Goal: Find specific page/section: Find specific page/section

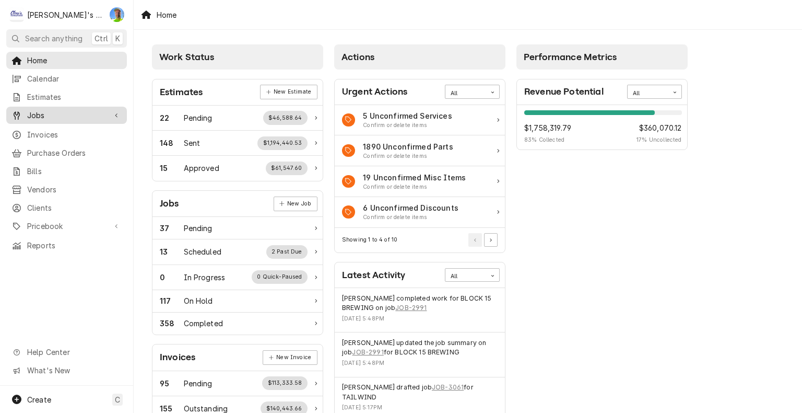
click at [42, 110] on span "Jobs" at bounding box center [66, 115] width 79 height 11
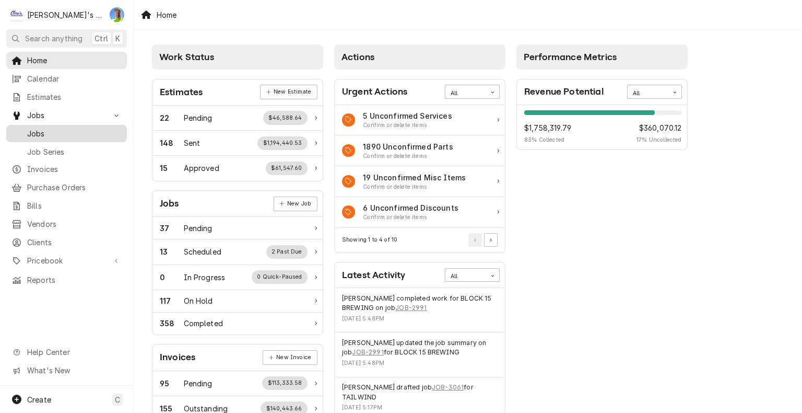
click at [42, 128] on span "Jobs" at bounding box center [74, 133] width 95 height 11
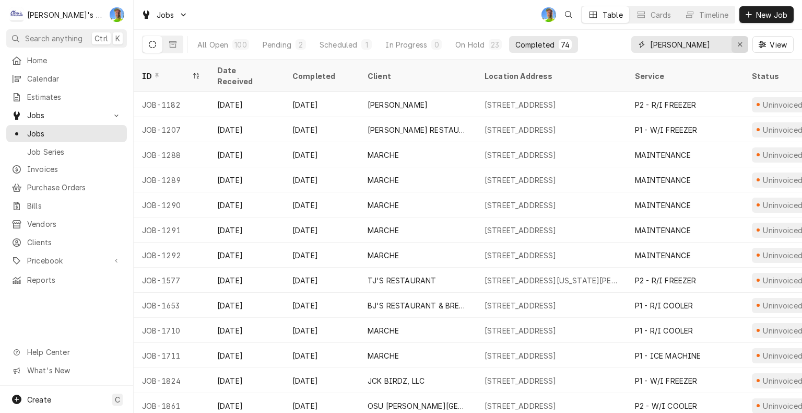
click at [741, 51] on button "Erase input" at bounding box center [740, 44] width 17 height 17
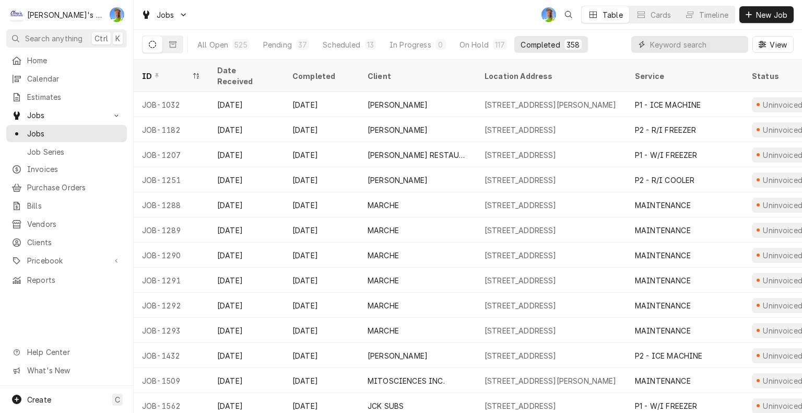
click at [708, 47] on input "Dynamic Content Wrapper" at bounding box center [696, 44] width 93 height 17
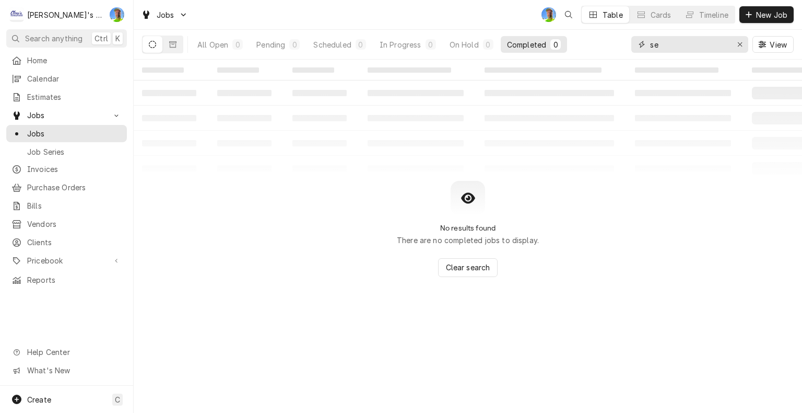
type input "s"
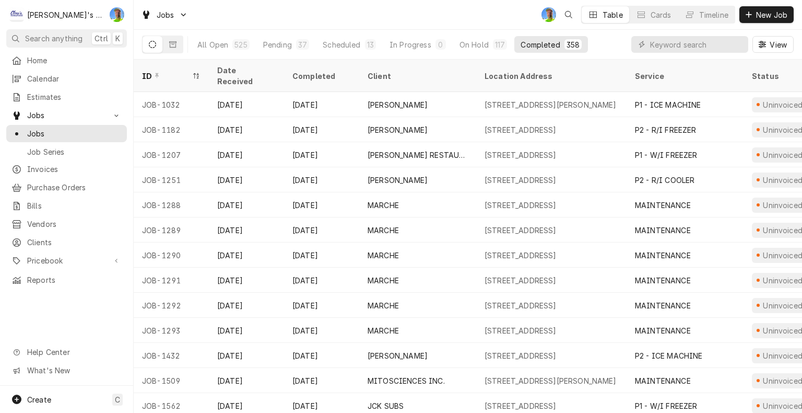
click at [641, 43] on icon "Dynamic Content Wrapper" at bounding box center [642, 44] width 6 height 7
click at [654, 44] on input "Dynamic Content Wrapper" at bounding box center [696, 44] width 93 height 17
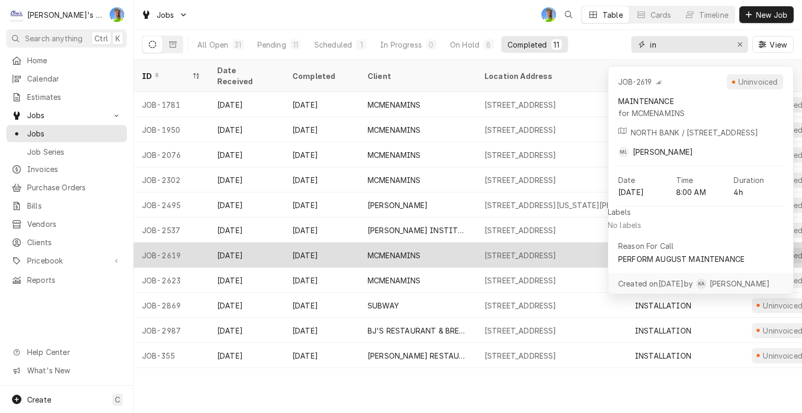
type input "i"
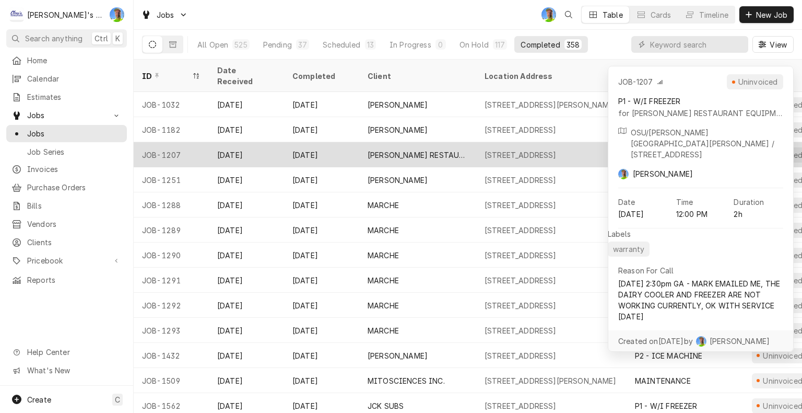
click at [409, 142] on div "[PERSON_NAME] RESTAURANT EQUIPMENT" at bounding box center [417, 154] width 117 height 25
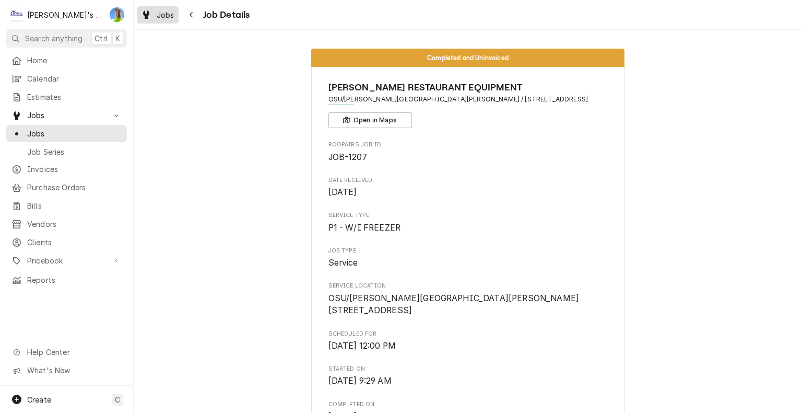
click at [163, 14] on span "Jobs" at bounding box center [166, 14] width 18 height 11
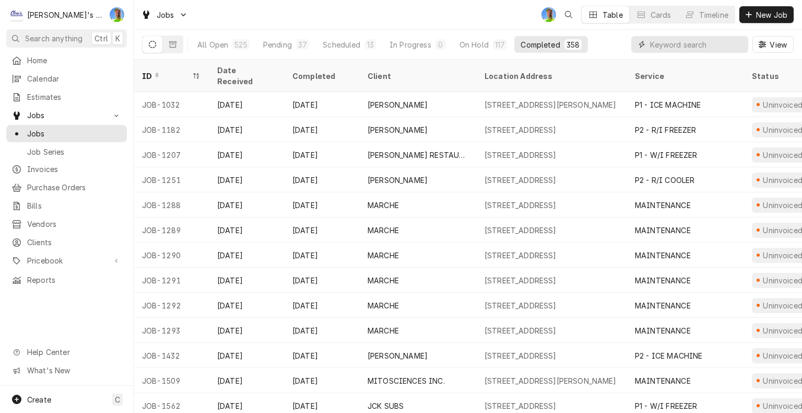
click at [660, 45] on input "Dynamic Content Wrapper" at bounding box center [696, 44] width 93 height 17
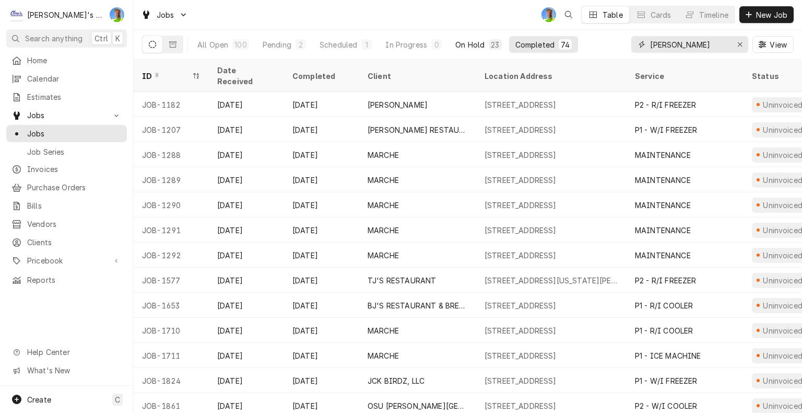
type input "[PERSON_NAME]"
click at [459, 45] on div "On Hold" at bounding box center [469, 44] width 29 height 11
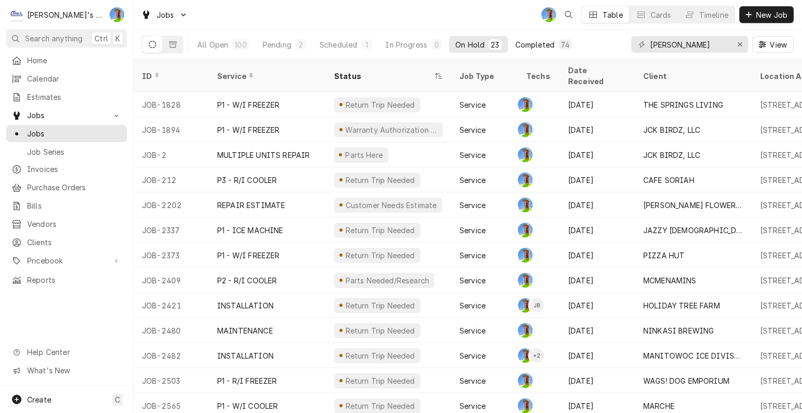
click at [535, 41] on div "Completed" at bounding box center [534, 44] width 39 height 11
